Goal: Transaction & Acquisition: Purchase product/service

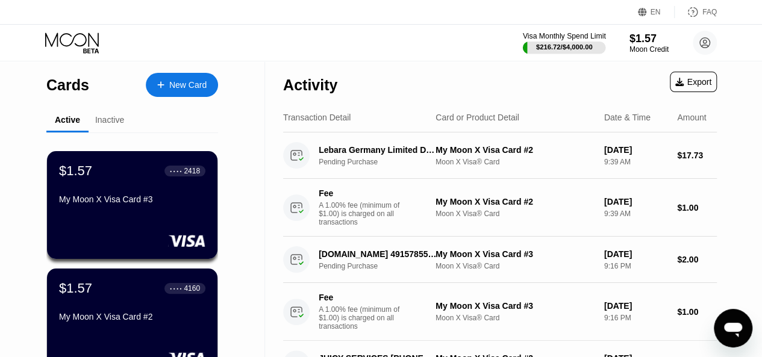
click at [570, 48] on div "$216.72 / $4,000.00" at bounding box center [564, 46] width 57 height 7
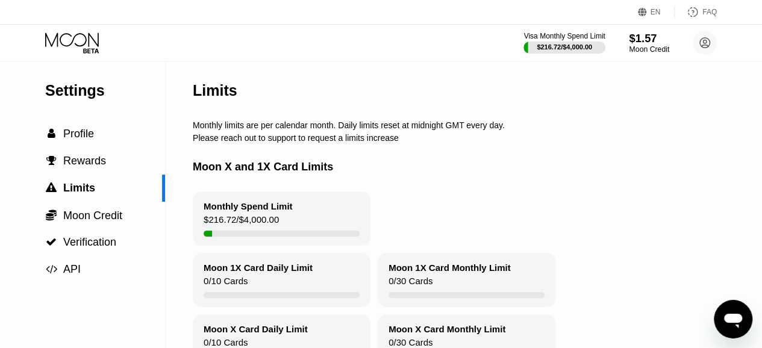
click at [639, 43] on div "$1.57" at bounding box center [649, 38] width 40 height 13
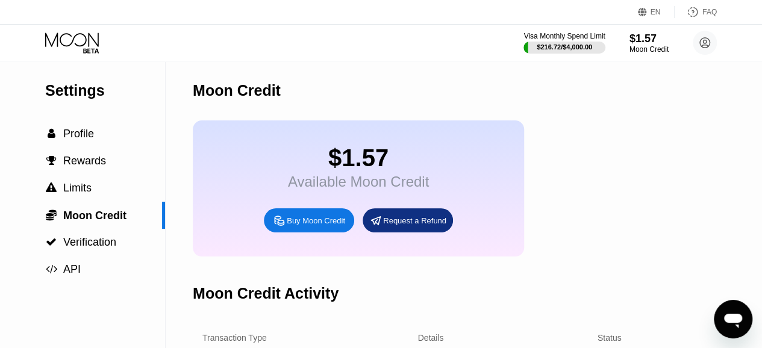
click at [291, 226] on div "Buy Moon Credit" at bounding box center [316, 221] width 58 height 10
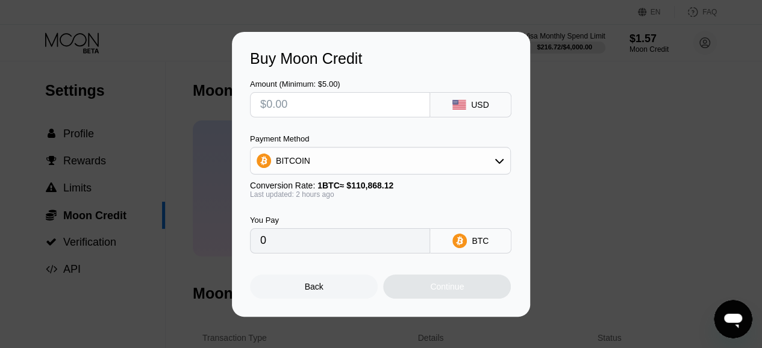
click at [317, 109] on input "text" at bounding box center [340, 105] width 160 height 24
type input "$5"
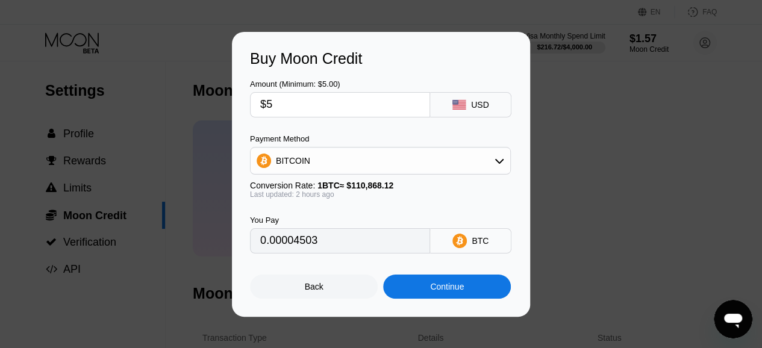
type input "0.00004503"
type input "$50"
type input "0.00045029"
type input "$50"
click at [353, 267] on div "Back Continue" at bounding box center [381, 276] width 262 height 45
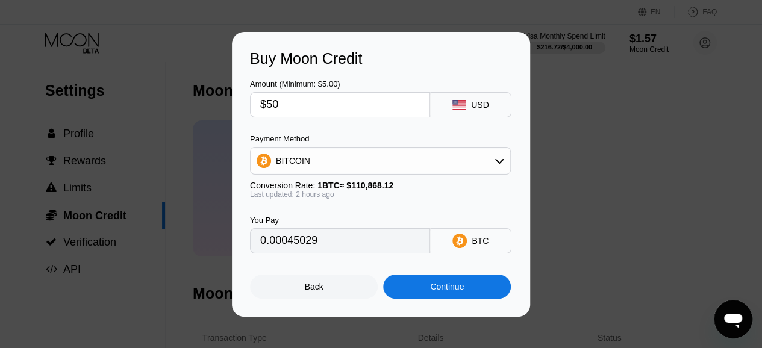
click at [434, 297] on div "Continue" at bounding box center [447, 287] width 128 height 24
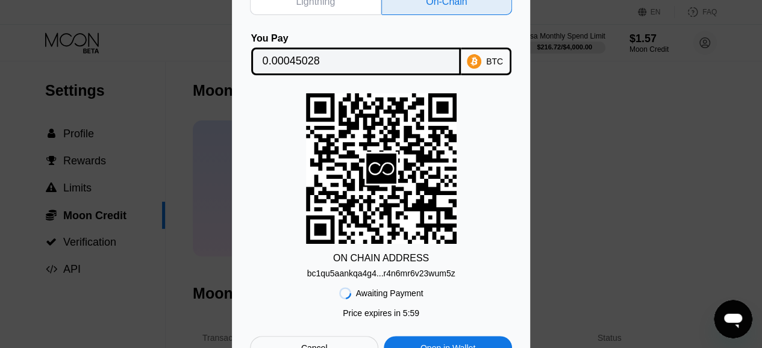
click at [442, 275] on div "bc1qu5aankqa4g4...r4n6mr6v23wum5z" at bounding box center [381, 274] width 148 height 10
click at [491, 57] on div "BTC" at bounding box center [494, 62] width 17 height 10
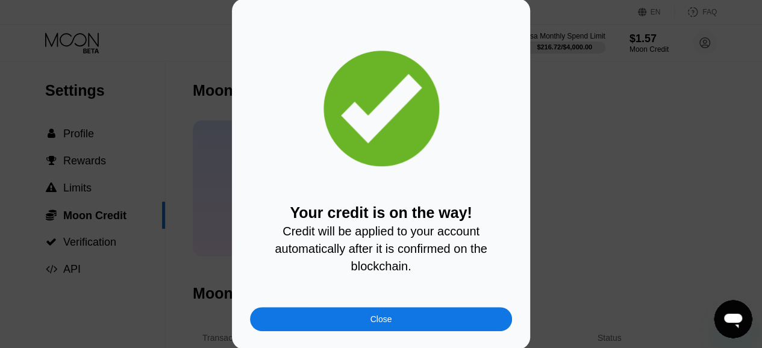
click at [403, 321] on div "Close" at bounding box center [381, 319] width 262 height 24
